Goal: Information Seeking & Learning: Learn about a topic

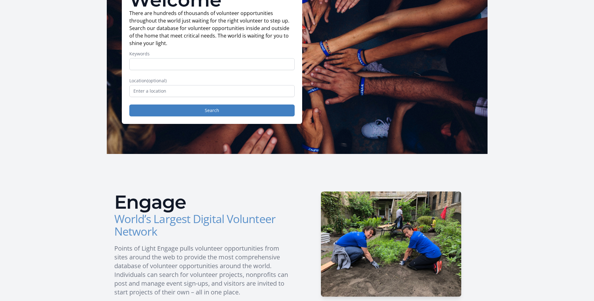
scroll to position [209, 0]
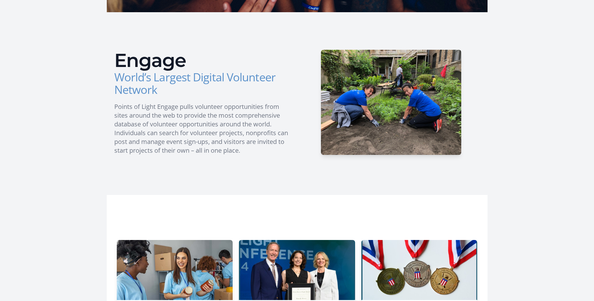
click at [80, 113] on main "Welcome There are hundreds of thousands of volunteer opportunities throughout t…" at bounding box center [297, 138] width 594 height 654
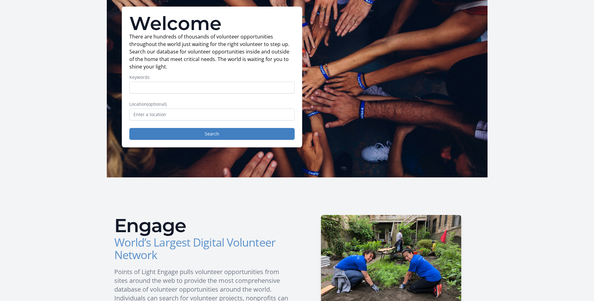
scroll to position [0, 0]
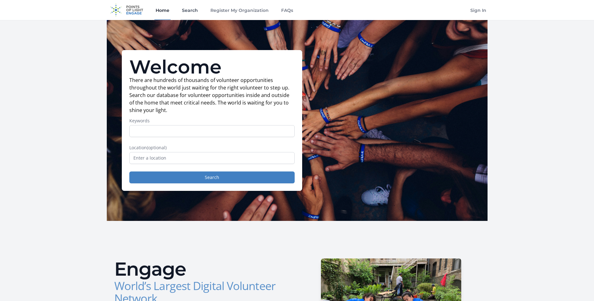
click at [182, 11] on link "Search" at bounding box center [190, 10] width 18 height 20
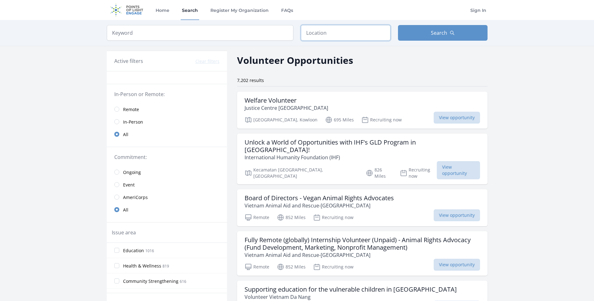
click at [352, 37] on input "text" at bounding box center [346, 33] width 90 height 16
type input "Philippines"
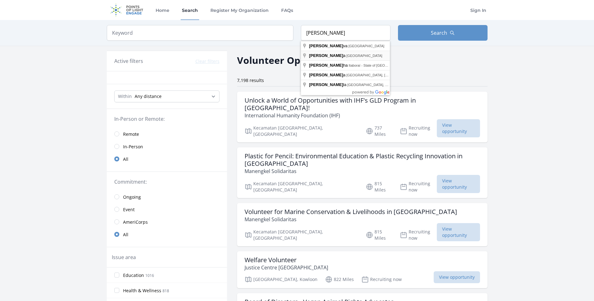
type input "Manila, Philippines"
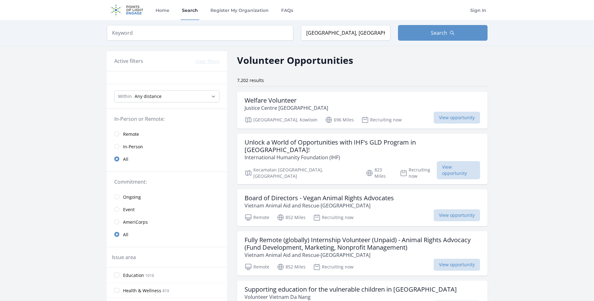
click at [364, 35] on input "Manila, Philippines" at bounding box center [346, 33] width 90 height 16
click at [219, 34] on form "Keyword Location Manila, Philippines Search" at bounding box center [297, 33] width 381 height 16
click at [339, 34] on input "text" at bounding box center [346, 33] width 90 height 16
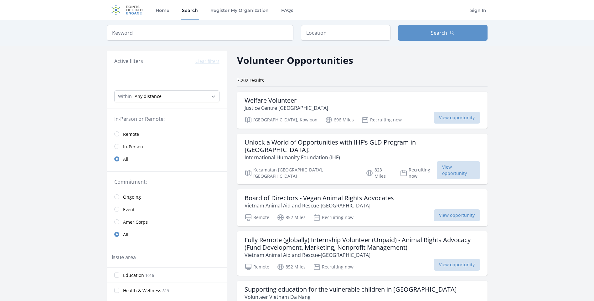
click at [124, 134] on span "Remote" at bounding box center [131, 134] width 16 height 6
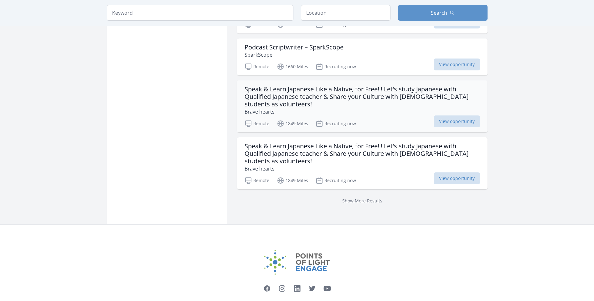
scroll to position [805, 0]
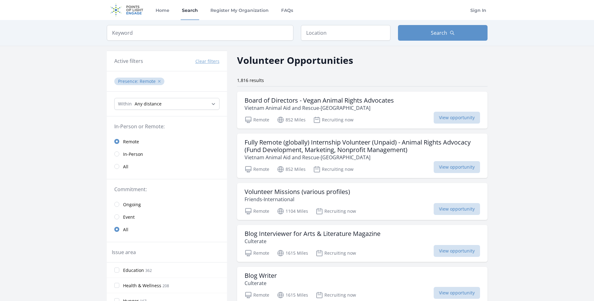
click at [160, 81] on button "✕" at bounding box center [159, 81] width 4 height 6
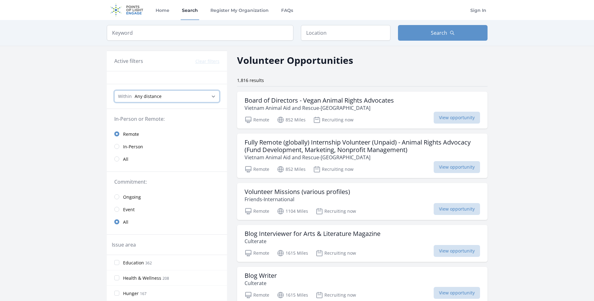
click at [183, 94] on select "Any distance , 5 Miles , 20 Miles , 50 Miles , 100 Miles" at bounding box center [166, 96] width 105 height 12
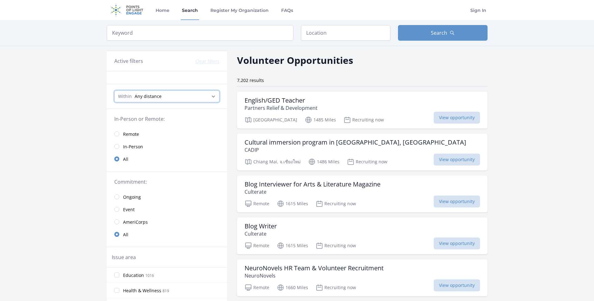
click at [183, 94] on select "Any distance , 5 Miles , 20 Miles , 50 Miles , 100 Miles" at bounding box center [166, 96] width 105 height 12
click at [180, 94] on select "Any distance , 5 Miles , 20 Miles , 50 Miles , 100 Miles" at bounding box center [166, 96] width 105 height 12
select select "32186"
click at [114, 90] on select "Any distance , 5 Miles , 20 Miles , 50 Miles , 100 Miles" at bounding box center [166, 96] width 105 height 12
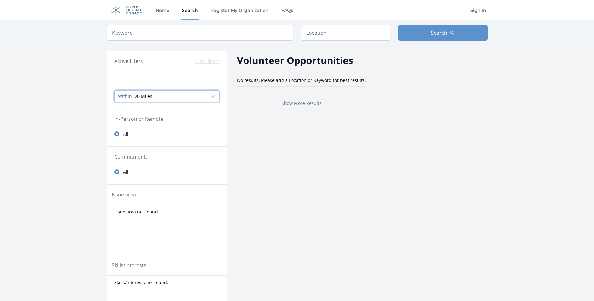
click at [164, 97] on select "Any distance , 5 Miles , 20 Miles , 50 Miles , 100 Miles" at bounding box center [166, 96] width 105 height 12
select select "8046"
click at [114, 90] on select "Any distance , 5 Miles , 20 Miles , 50 Miles , 100 Miles" at bounding box center [166, 96] width 105 height 12
click at [169, 96] on select "Any distance , 5 Miles , 20 Miles , 50 Miles , 100 Miles" at bounding box center [166, 96] width 105 height 12
select select "80467"
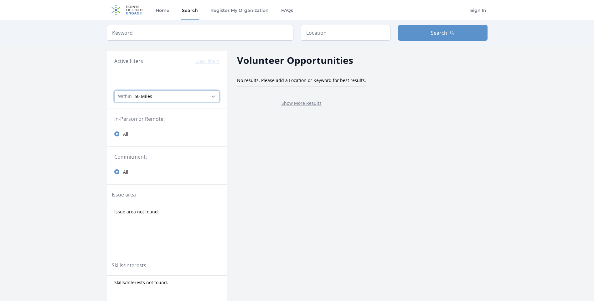
click at [114, 90] on select "Any distance , 5 Miles , 20 Miles , 50 Miles , 100 Miles" at bounding box center [166, 96] width 105 height 12
click at [173, 99] on select "Any distance , 5 Miles , 20 Miles , 50 Miles , 100 Miles" at bounding box center [166, 96] width 105 height 12
select select "160934"
click at [114, 90] on select "Any distance , 5 Miles , 20 Miles , 50 Miles , 100 Miles" at bounding box center [166, 96] width 105 height 12
click at [168, 97] on select "Any distance , 5 Miles , 20 Miles , 50 Miles , 100 Miles" at bounding box center [166, 96] width 105 height 12
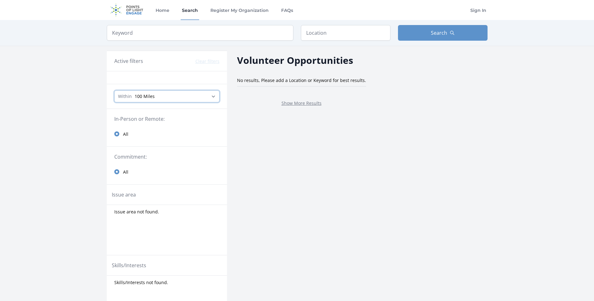
select select "all"
click at [114, 90] on select "Any distance , 5 Miles , 20 Miles , 50 Miles , 100 Miles" at bounding box center [166, 96] width 105 height 12
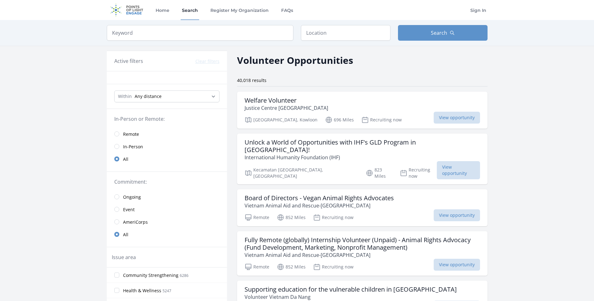
click at [132, 61] on h3 "Active filters" at bounding box center [128, 61] width 29 height 8
click at [130, 36] on input "search" at bounding box center [200, 33] width 187 height 16
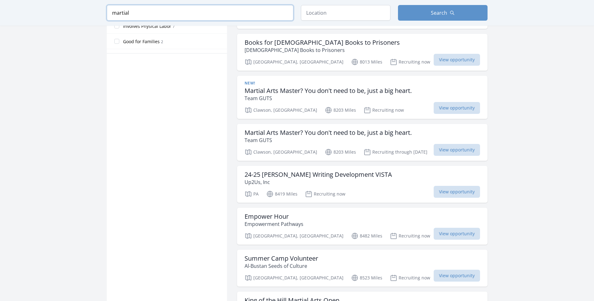
scroll to position [376, 0]
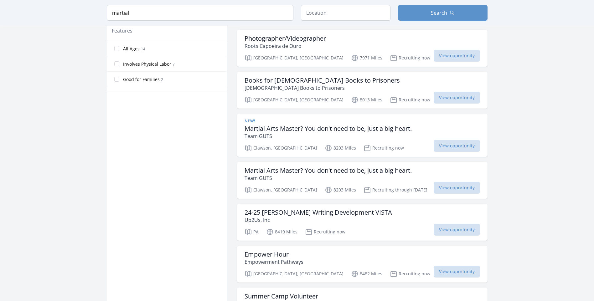
click at [546, 142] on main "Keyword martial Location Search Active filters Clear filters Query : ✕" at bounding box center [297, 131] width 594 height 975
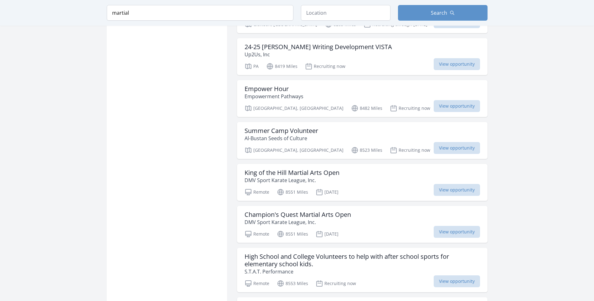
scroll to position [668, 0]
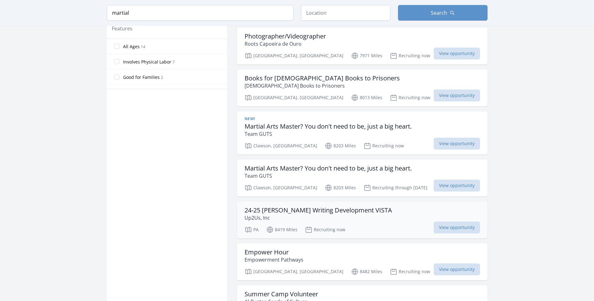
scroll to position [376, 0]
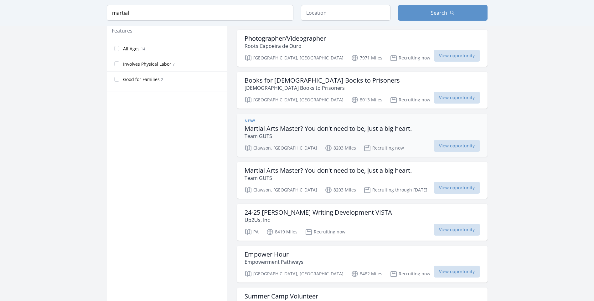
click at [311, 125] on h3 "Martial Arts Master? You don't need to be, just a big heart." at bounding box center [328, 129] width 167 height 8
drag, startPoint x: 148, startPoint y: 11, endPoint x: 80, endPoint y: 13, distance: 67.7
click at [85, 13] on div "Keyword martial Location Search" at bounding box center [297, 13] width 594 height 26
type input "\"
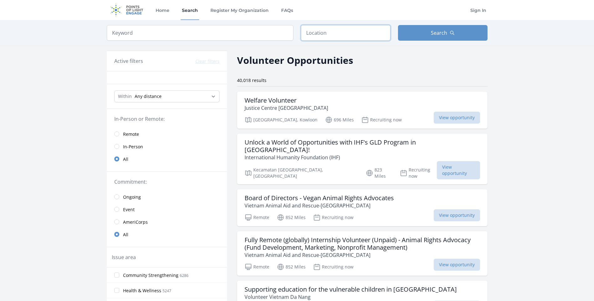
click at [340, 33] on input "text" at bounding box center [346, 33] width 90 height 16
click at [451, 30] on icon "button" at bounding box center [452, 32] width 5 height 5
click at [346, 32] on input "quezon city" at bounding box center [346, 33] width 90 height 16
click at [411, 28] on button "Search" at bounding box center [443, 33] width 90 height 16
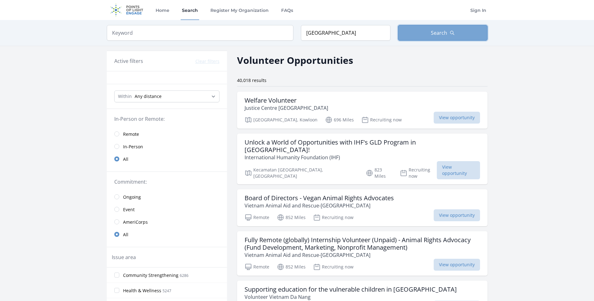
click at [411, 28] on button "Search" at bounding box center [443, 33] width 90 height 16
click at [354, 31] on input "quezon city" at bounding box center [346, 33] width 90 height 16
click at [259, 32] on form "Keyword Location quezon city Search" at bounding box center [297, 33] width 381 height 16
drag, startPoint x: 351, startPoint y: 34, endPoint x: 342, endPoint y: 34, distance: 8.5
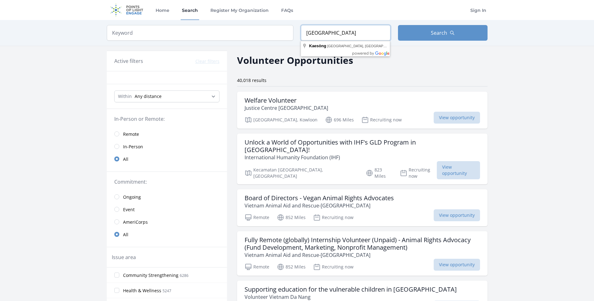
click at [342, 34] on input "quezon city" at bounding box center [346, 33] width 90 height 16
drag, startPoint x: 343, startPoint y: 34, endPoint x: 323, endPoint y: 34, distance: 20.7
click at [323, 34] on input "quezon city" at bounding box center [346, 33] width 90 height 16
type input "Quezon, Philippines"
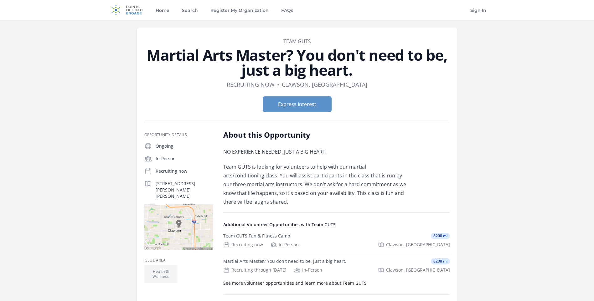
click at [345, 151] on p "NO EXPERIENCE NEEDED, JUST A BIG HEART." at bounding box center [314, 151] width 183 height 9
